Goal: Task Accomplishment & Management: Use online tool/utility

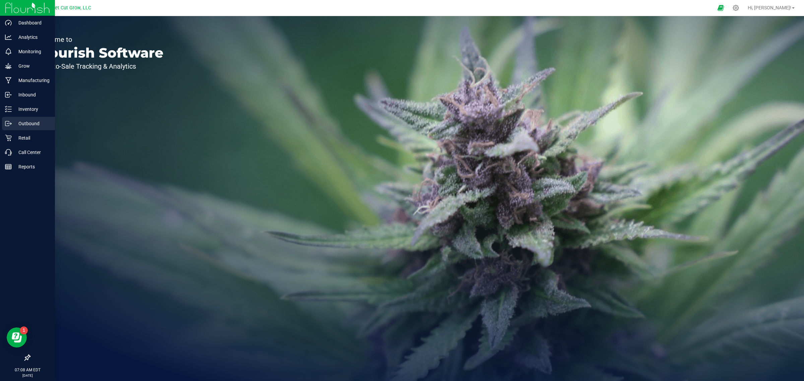
click at [29, 122] on p "Outbound" at bounding box center [32, 124] width 40 height 8
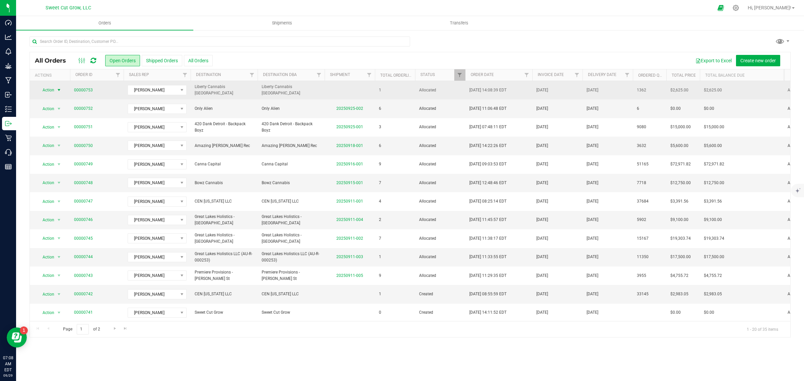
click at [58, 90] on span "select" at bounding box center [58, 89] width 5 height 5
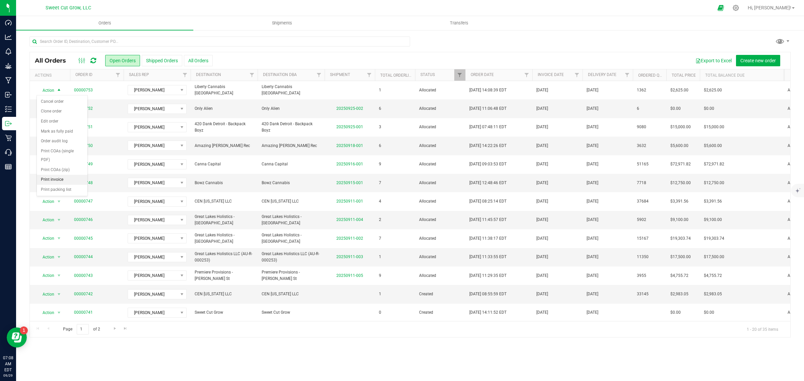
click at [59, 181] on li "Print invoice" at bounding box center [62, 180] width 51 height 10
click at [286, 17] on uib-tab-heading "Shipments" at bounding box center [282, 22] width 177 height 13
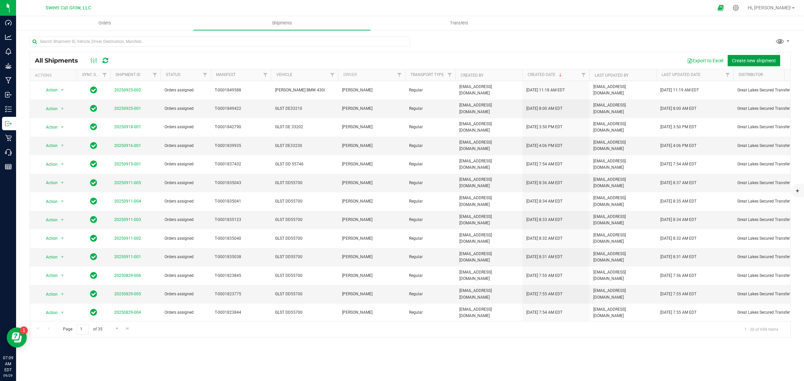
click at [748, 63] on span "Create new shipment" at bounding box center [754, 60] width 44 height 5
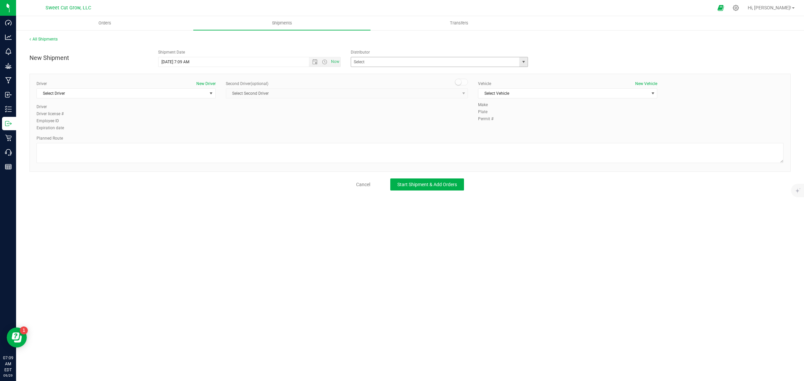
click at [526, 63] on span "select" at bounding box center [523, 61] width 5 height 5
click at [398, 86] on li "Great Lakes Secured Transfer" at bounding box center [439, 83] width 177 height 10
type input "Great Lakes Secured Transfer"
drag, startPoint x: 180, startPoint y: 88, endPoint x: 171, endPoint y: 100, distance: 14.8
click at [171, 100] on div "Driver New Driver Select Driver Select Driver [PERSON_NAME] [PERSON_NAME] [PERS…" at bounding box center [126, 92] width 179 height 23
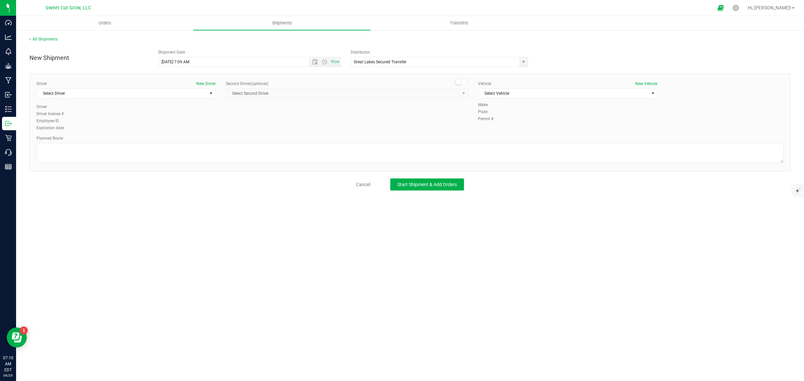
click at [171, 100] on div "Driver New Driver Select Driver Select Driver [PERSON_NAME] [PERSON_NAME] [PERS…" at bounding box center [126, 92] width 179 height 23
click at [208, 93] on span "select" at bounding box center [211, 93] width 8 height 9
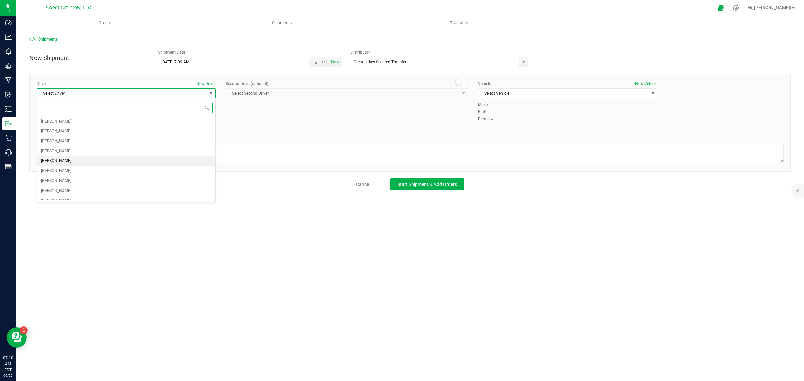
scroll to position [203, 0]
click at [121, 161] on li "[PERSON_NAME]" at bounding box center [126, 158] width 179 height 10
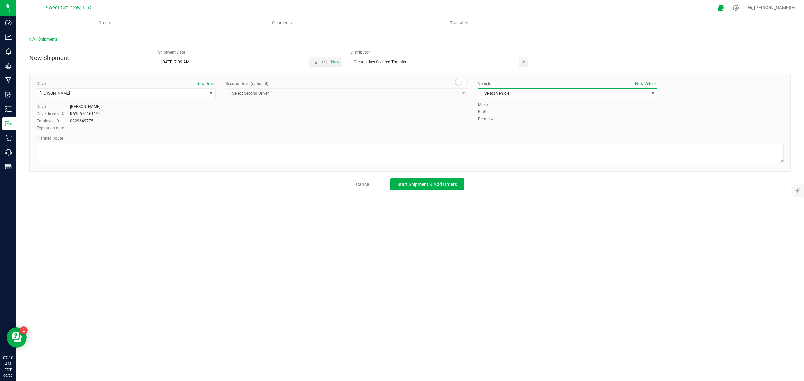
click at [514, 96] on span "Select Vehicle" at bounding box center [564, 93] width 170 height 9
click at [546, 163] on li "GLST DE33210" at bounding box center [568, 162] width 179 height 10
click at [279, 154] on textarea at bounding box center [410, 153] width 747 height 20
paste textarea "[STREET_ADDRESS] Get on I-94 E Follow I-94 E to [GEOGRAPHIC_DATA] N in [PERSON_…"
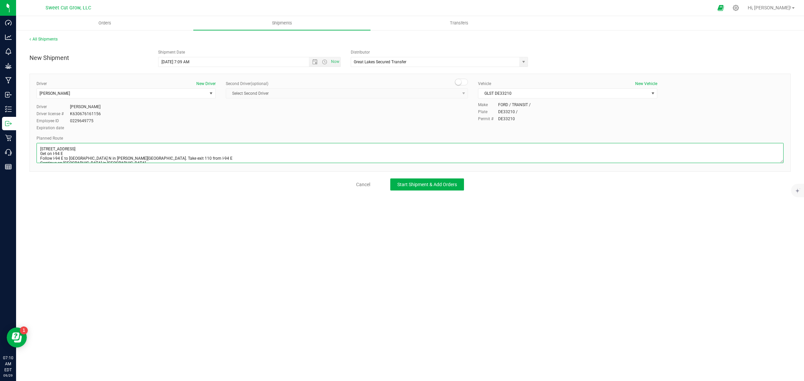
scroll to position [40, 0]
type textarea "[STREET_ADDRESS] Get on I-94 E Follow I-94 E to [GEOGRAPHIC_DATA] N in [PERSON_…"
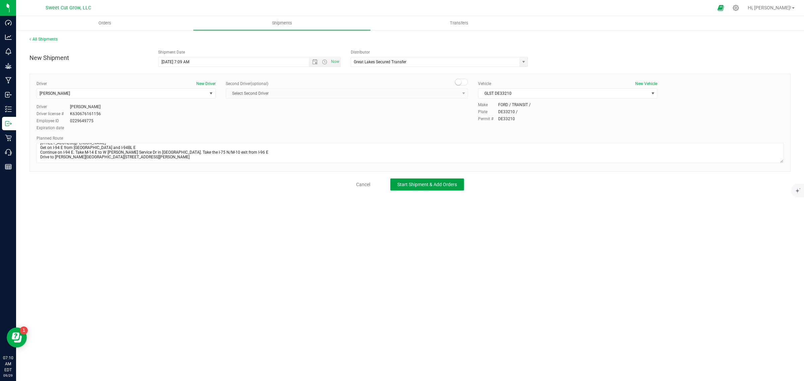
click at [426, 186] on span "Start Shipment & Add Orders" at bounding box center [428, 184] width 60 height 5
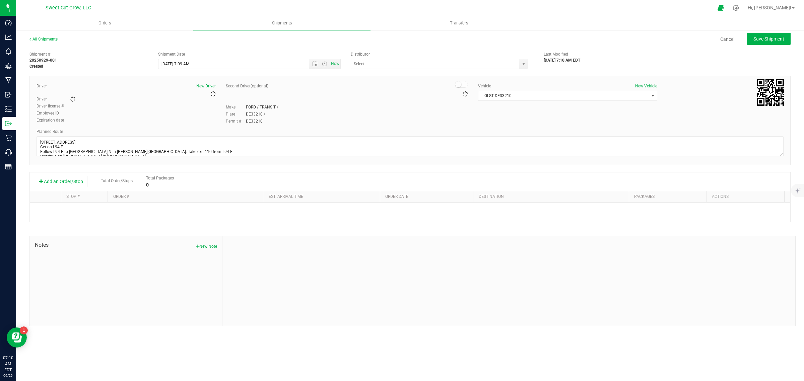
type input "Great Lakes Secured Transfer"
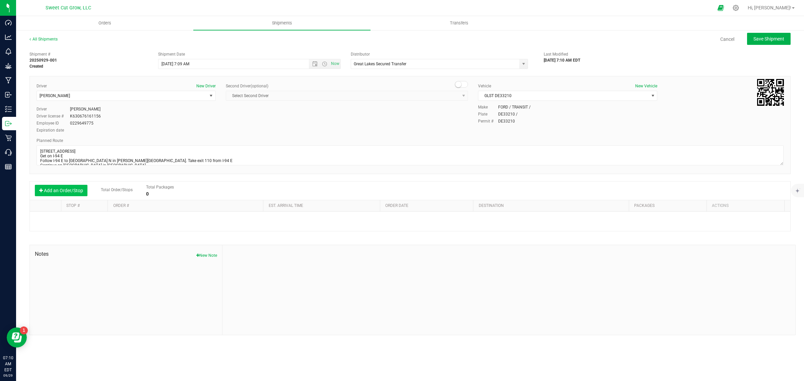
click at [58, 192] on button "Add an Order/Stop" at bounding box center [61, 190] width 53 height 11
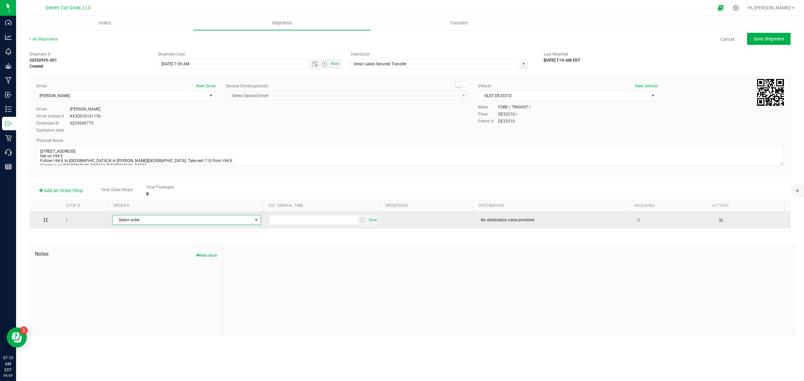
click at [148, 222] on span "Select order" at bounding box center [183, 220] width 140 height 9
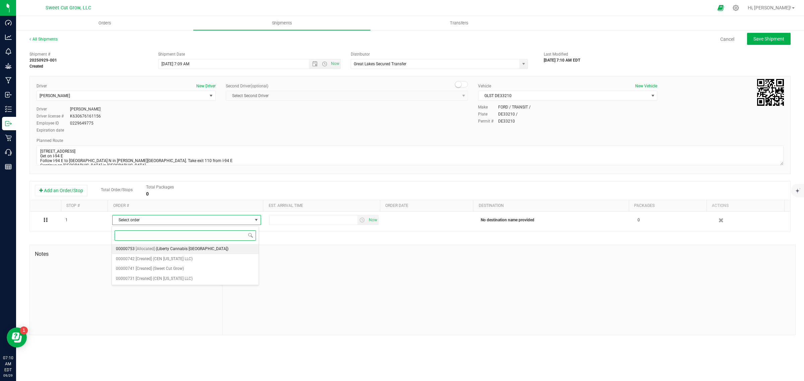
click at [181, 246] on span "(Liberty Cannabis [GEOGRAPHIC_DATA])" at bounding box center [192, 249] width 73 height 9
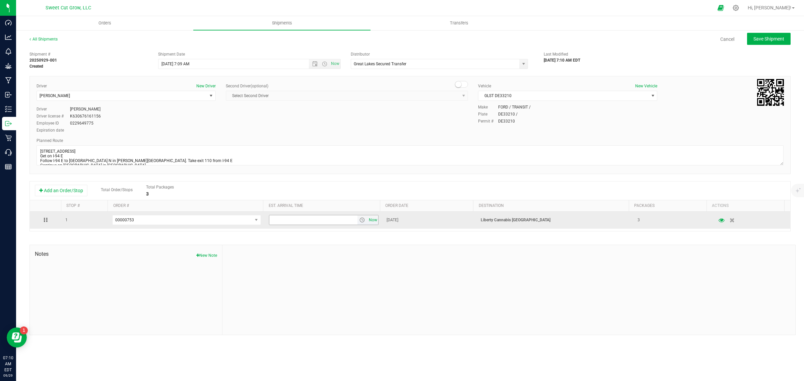
click at [370, 221] on span "Now" at bounding box center [373, 221] width 11 height 10
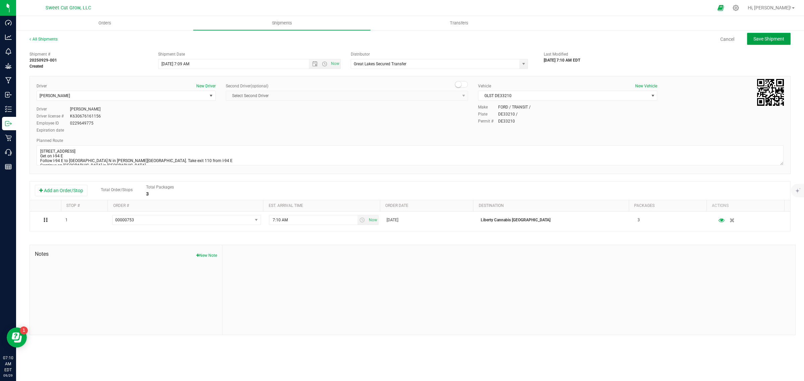
click at [765, 38] on span "Save Shipment" at bounding box center [769, 38] width 31 height 5
type input "[DATE] 11:09 AM"
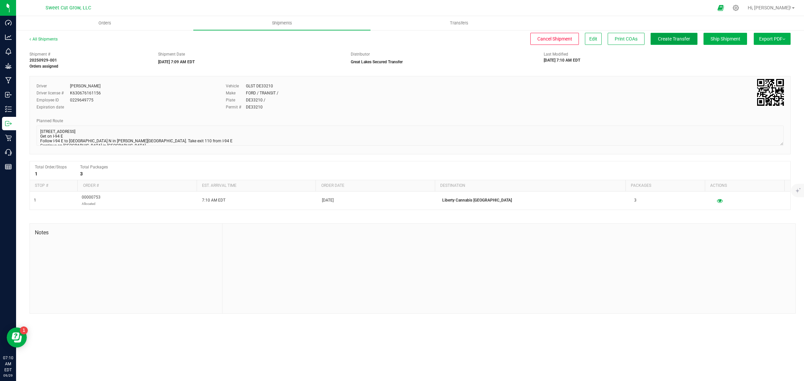
click at [671, 34] on button "Create Transfer" at bounding box center [674, 39] width 47 height 12
